Goal: Information Seeking & Learning: Find contact information

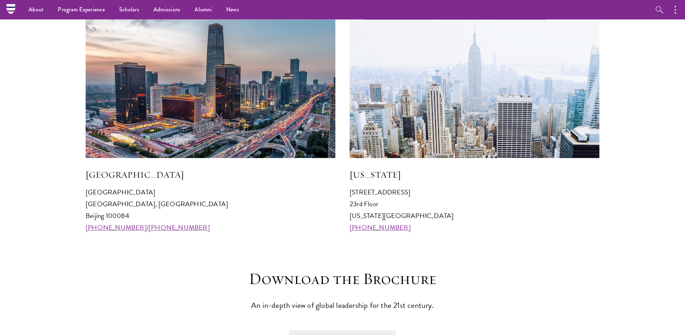
scroll to position [683, 0]
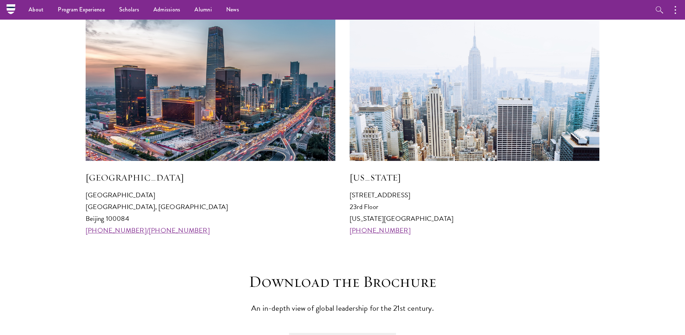
click at [389, 204] on p "[STREET_ADDRESS][US_STATE] [PHONE_NUMBER]" at bounding box center [475, 212] width 250 height 47
click at [372, 201] on p "[STREET_ADDRESS][US_STATE] [PHONE_NUMBER]" at bounding box center [475, 212] width 250 height 47
drag, startPoint x: 418, startPoint y: 199, endPoint x: 361, endPoint y: 197, distance: 56.8
click at [361, 197] on p "[STREET_ADDRESS][US_STATE] [PHONE_NUMBER]" at bounding box center [475, 212] width 250 height 47
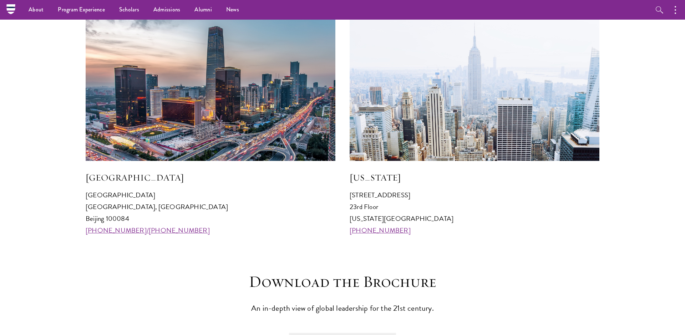
copy p "[GEOGRAPHIC_DATA]"
click at [360, 198] on p "[STREET_ADDRESS][US_STATE] [PHONE_NUMBER]" at bounding box center [475, 212] width 250 height 47
drag, startPoint x: 362, startPoint y: 200, endPoint x: 346, endPoint y: 200, distance: 16.1
click at [346, 200] on div "[GEOGRAPHIC_DATA] [GEOGRAPHIC_DATA] 100084 [PHONE_NUMBER]/[PHONE_NUMBER] [US_ST…" at bounding box center [343, 126] width 514 height 219
copy p "641"
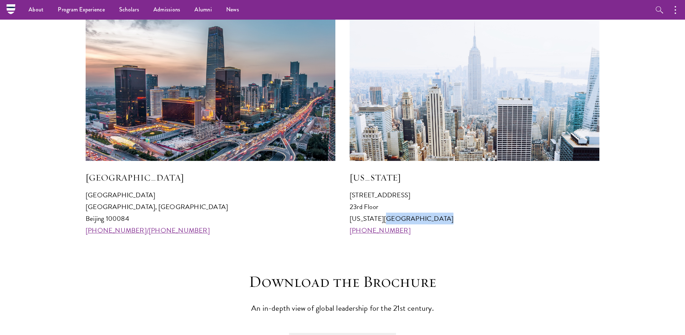
drag, startPoint x: 413, startPoint y: 225, endPoint x: 381, endPoint y: 223, distance: 32.2
click at [381, 223] on p "[STREET_ADDRESS][US_STATE] [PHONE_NUMBER]" at bounding box center [475, 212] width 250 height 47
copy p "NY 10022"
drag, startPoint x: 374, startPoint y: 226, endPoint x: 347, endPoint y: 225, distance: 27.1
click at [347, 225] on div "[GEOGRAPHIC_DATA] [GEOGRAPHIC_DATA] 100084 [PHONE_NUMBER]/[PHONE_NUMBER] [US_ST…" at bounding box center [343, 126] width 514 height 219
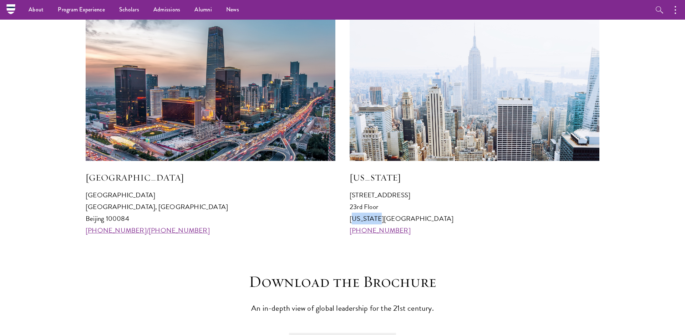
copy p "[US_STATE]"
